Goal: Browse casually: Explore the website without a specific task or goal

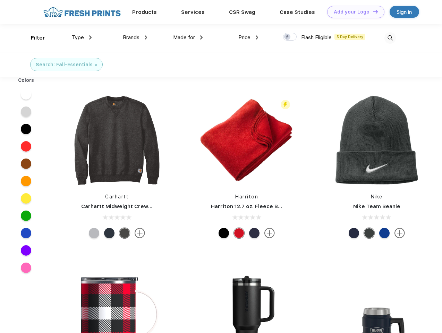
click at [353, 12] on link "Add your Logo Design Tool" at bounding box center [355, 12] width 57 height 12
click at [0, 0] on div "Design Tool" at bounding box center [0, 0] width 0 height 0
click at [372, 11] on link "Add your Logo Design Tool" at bounding box center [355, 12] width 57 height 12
click at [33, 38] on div "Filter" at bounding box center [38, 38] width 14 height 8
click at [82, 37] on span "Type" at bounding box center [78, 37] width 12 height 6
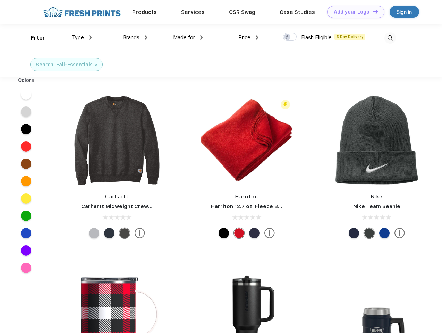
click at [135, 37] on span "Brands" at bounding box center [131, 37] width 17 height 6
click at [188, 37] on span "Made for" at bounding box center [184, 37] width 22 height 6
click at [248, 37] on span "Price" at bounding box center [244, 37] width 12 height 6
click at [290, 37] on div at bounding box center [290, 37] width 14 height 8
click at [288, 37] on input "checkbox" at bounding box center [285, 35] width 5 height 5
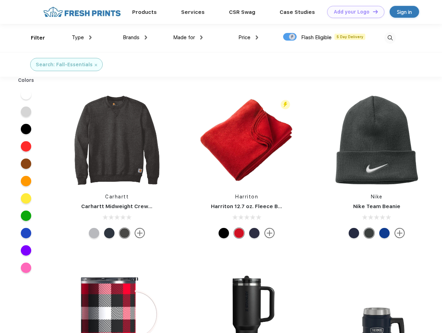
click at [390, 38] on img at bounding box center [389, 37] width 11 height 11
